Goal: Check status

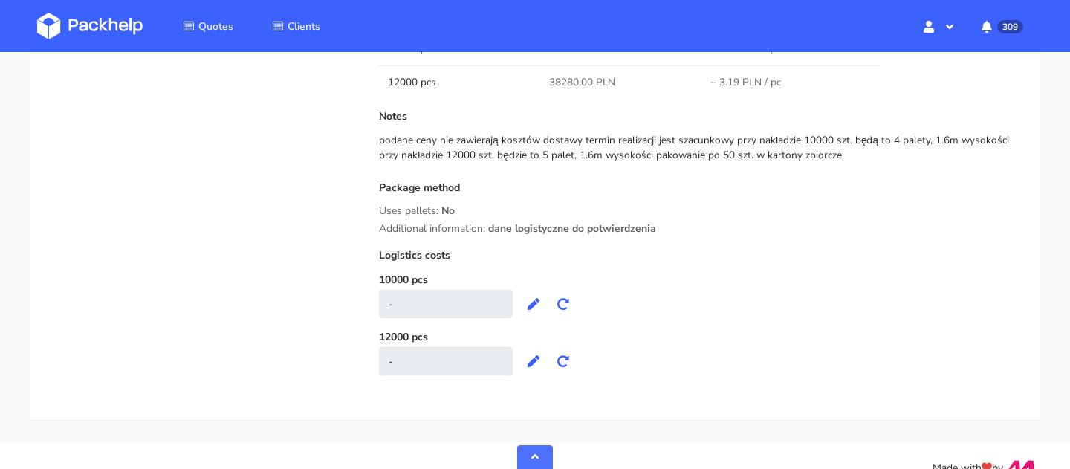
scroll to position [1563, 0]
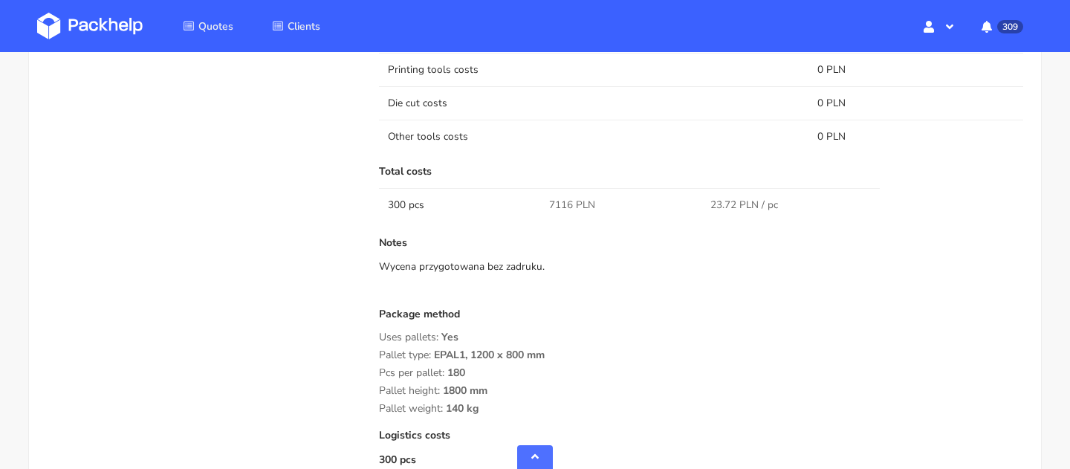
scroll to position [1350, 0]
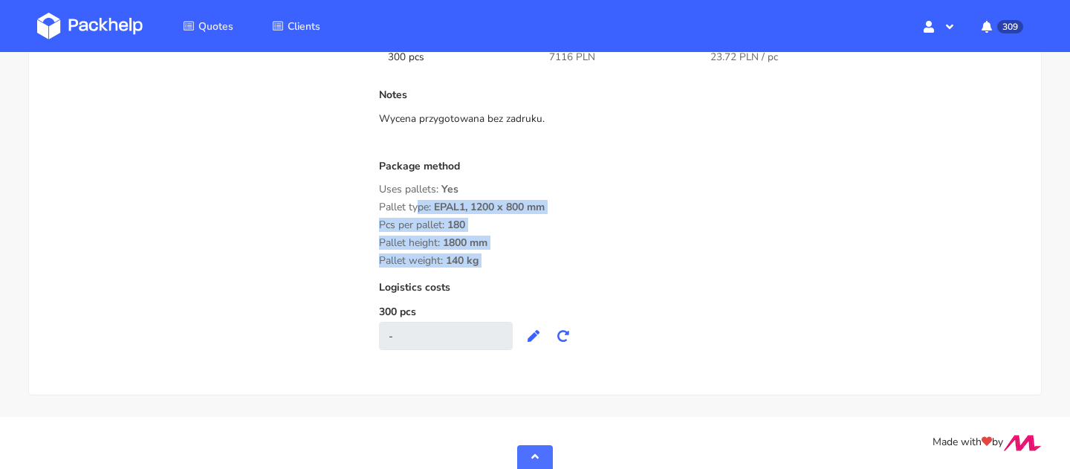
copy div "Pallet type: EPAL1, 1200 x 800 mm Pcs per pallet: 180 Pallet height: 1800 mm Pa…"
drag, startPoint x: 371, startPoint y: 201, endPoint x: 510, endPoint y: 279, distance: 159.4
click at [472, 241] on span "1800 mm" at bounding box center [465, 248] width 45 height 25
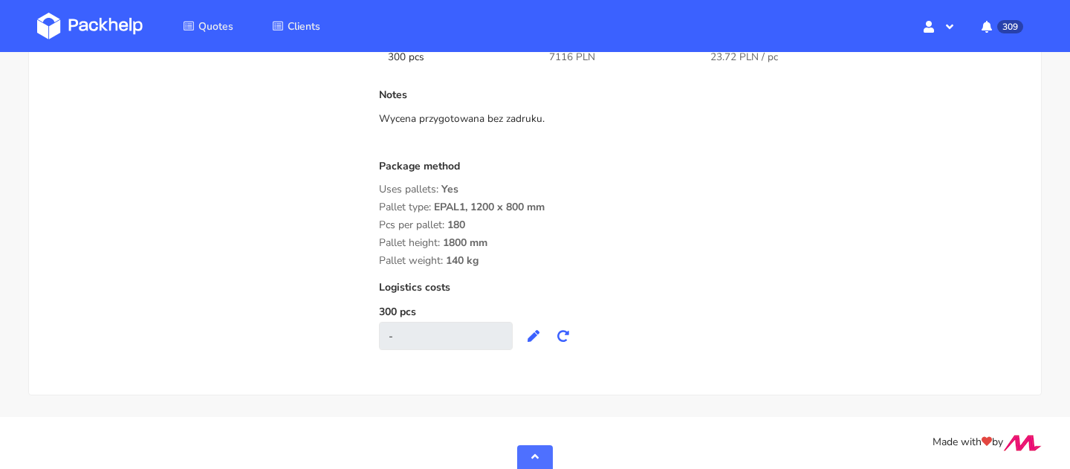
drag, startPoint x: 502, startPoint y: 243, endPoint x: 377, endPoint y: 202, distance: 132.1
copy div "Pallet type: EPAL1, 1200 x 800 mm Pcs per pallet: 180 Pallet height: 1800 mm"
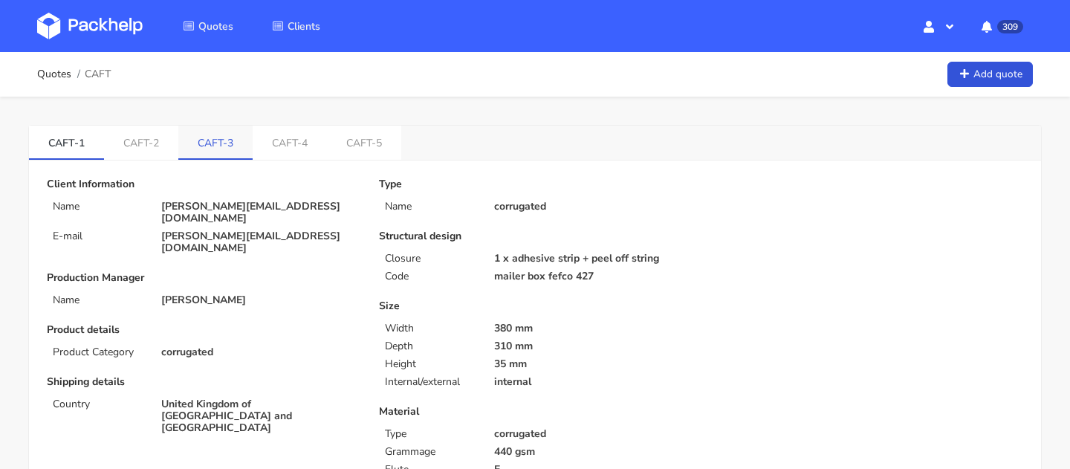
click at [233, 143] on link "CAFT-3" at bounding box center [215, 142] width 74 height 33
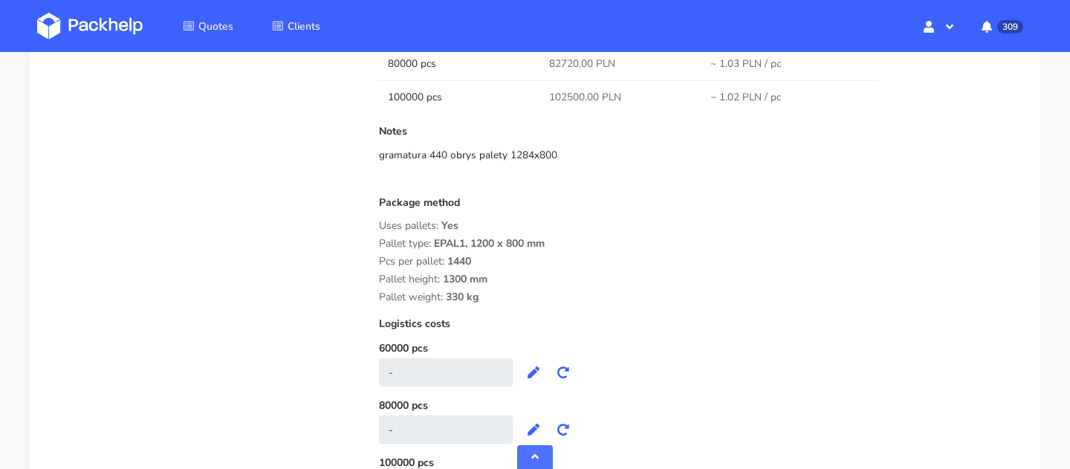
scroll to position [1443, 0]
